Goal: Learn about a topic

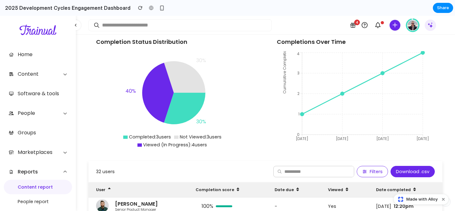
scroll to position [110, 0]
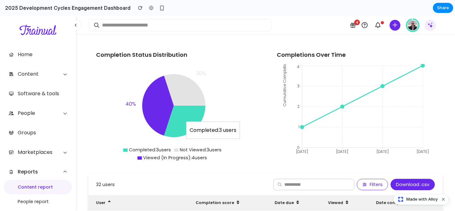
click at [171, 117] on icon at bounding box center [184, 122] width 41 height 32
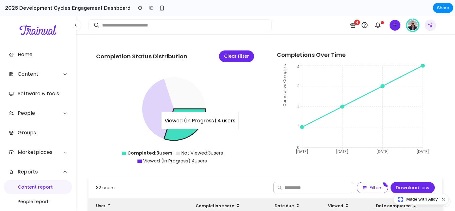
click at [163, 103] on icon at bounding box center [158, 109] width 32 height 60
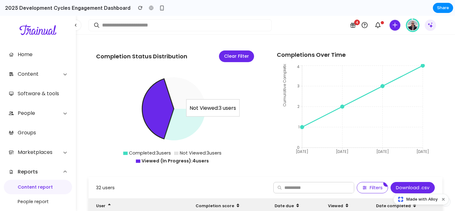
click at [187, 95] on icon at bounding box center [184, 93] width 41 height 32
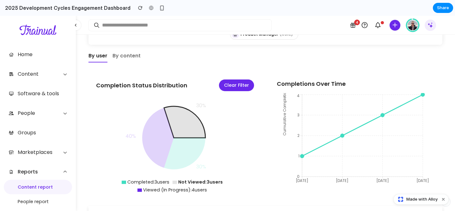
scroll to position [86, 0]
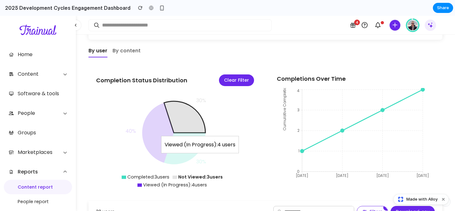
click at [152, 147] on icon at bounding box center [158, 133] width 32 height 60
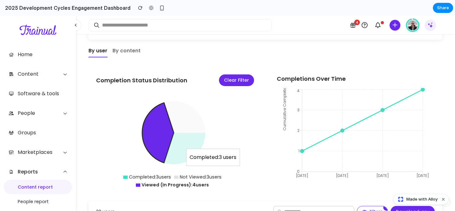
click at [186, 151] on icon at bounding box center [184, 149] width 41 height 32
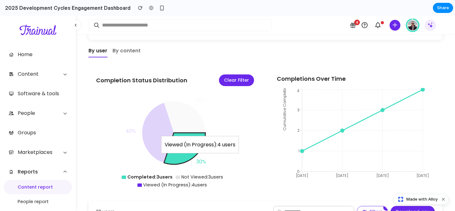
click at [160, 122] on icon at bounding box center [158, 133] width 32 height 60
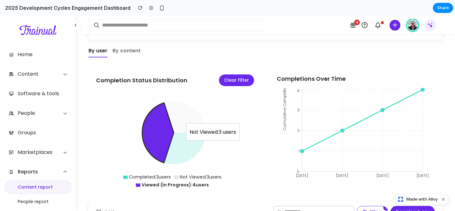
click at [181, 112] on icon at bounding box center [184, 117] width 41 height 32
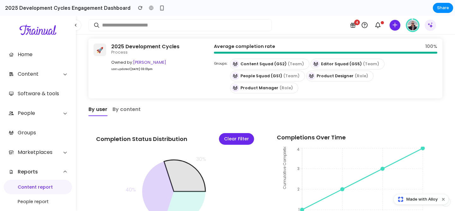
scroll to position [9, 0]
